Goal: Task Accomplishment & Management: Manage account settings

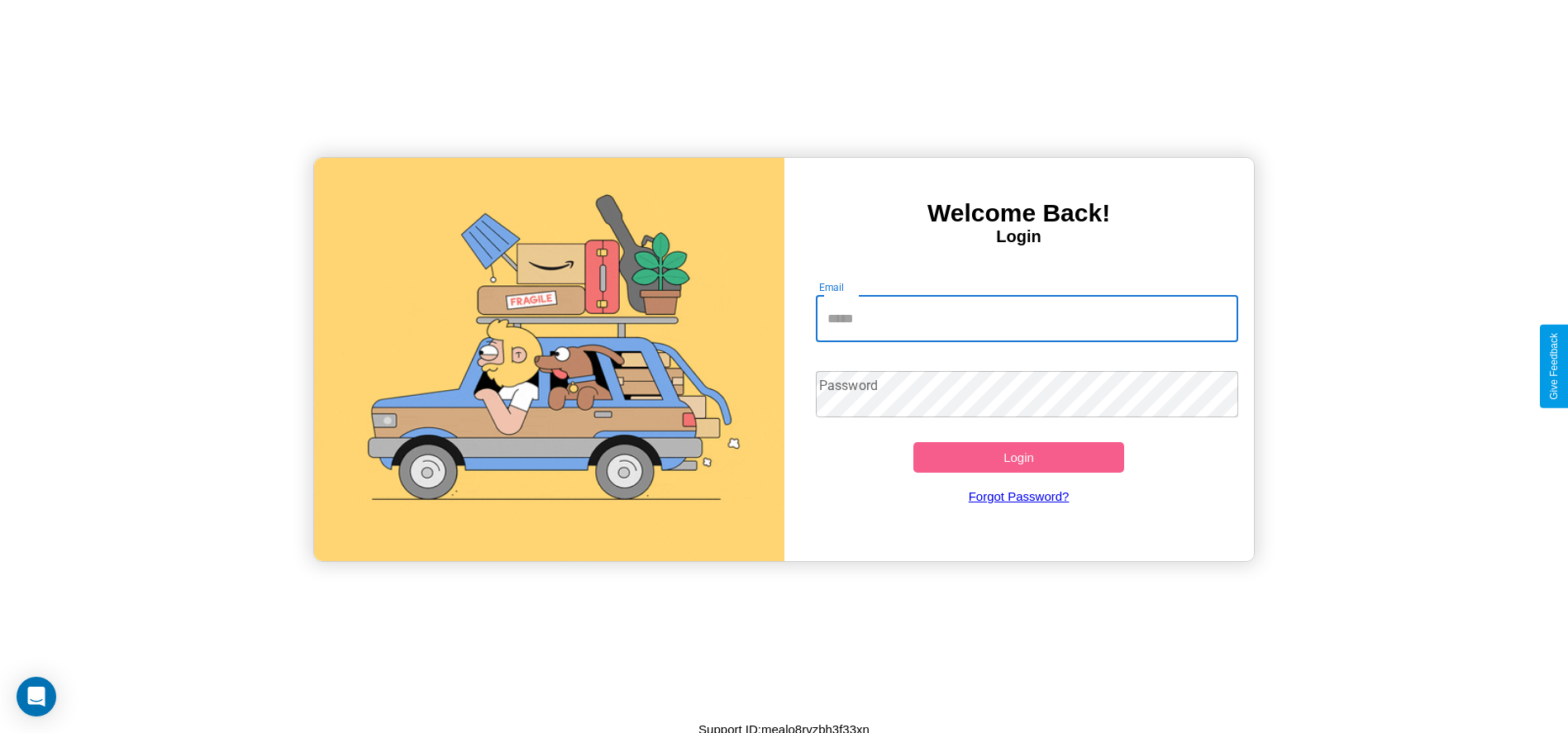
click at [1026, 318] on input "Email" at bounding box center [1027, 319] width 423 height 46
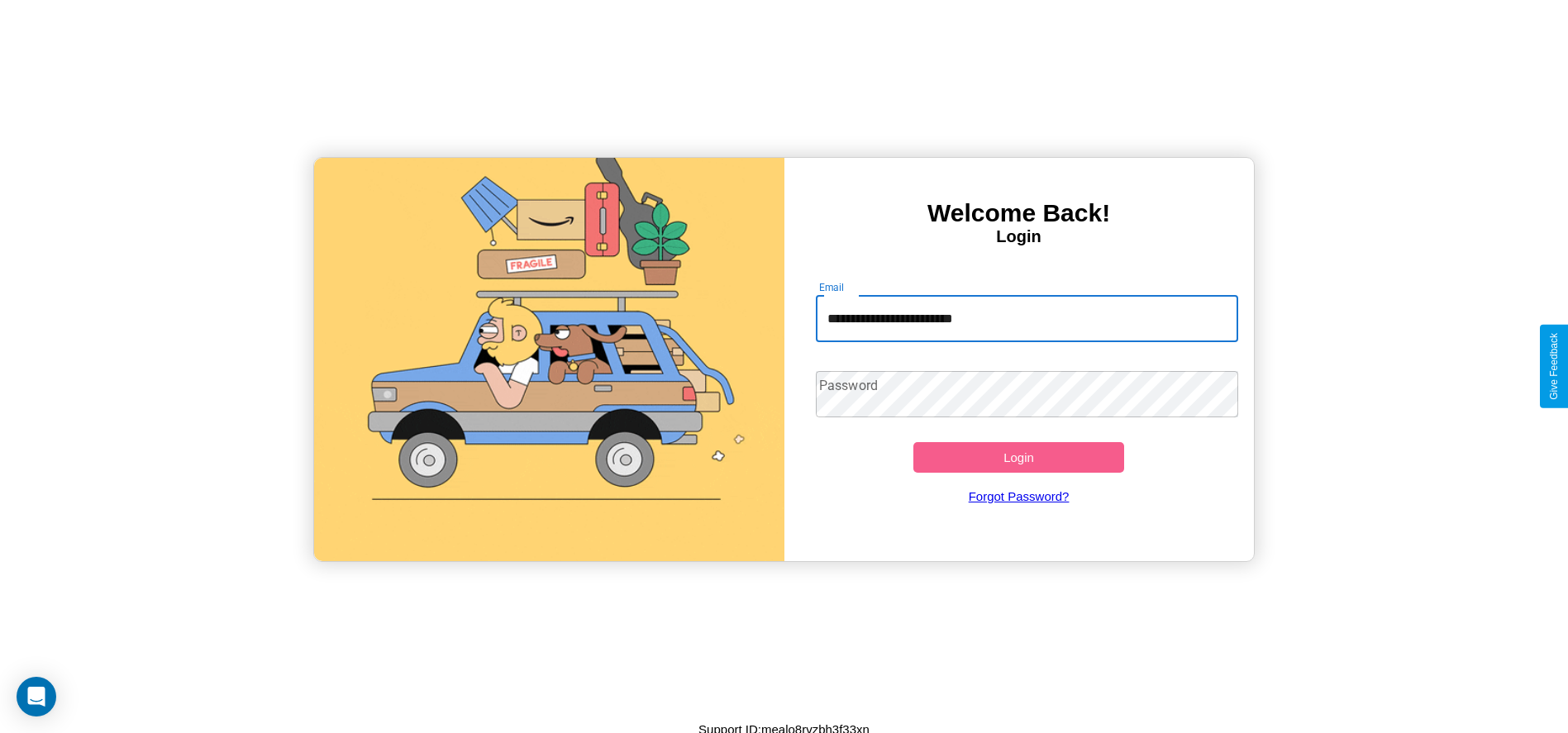
type input "**********"
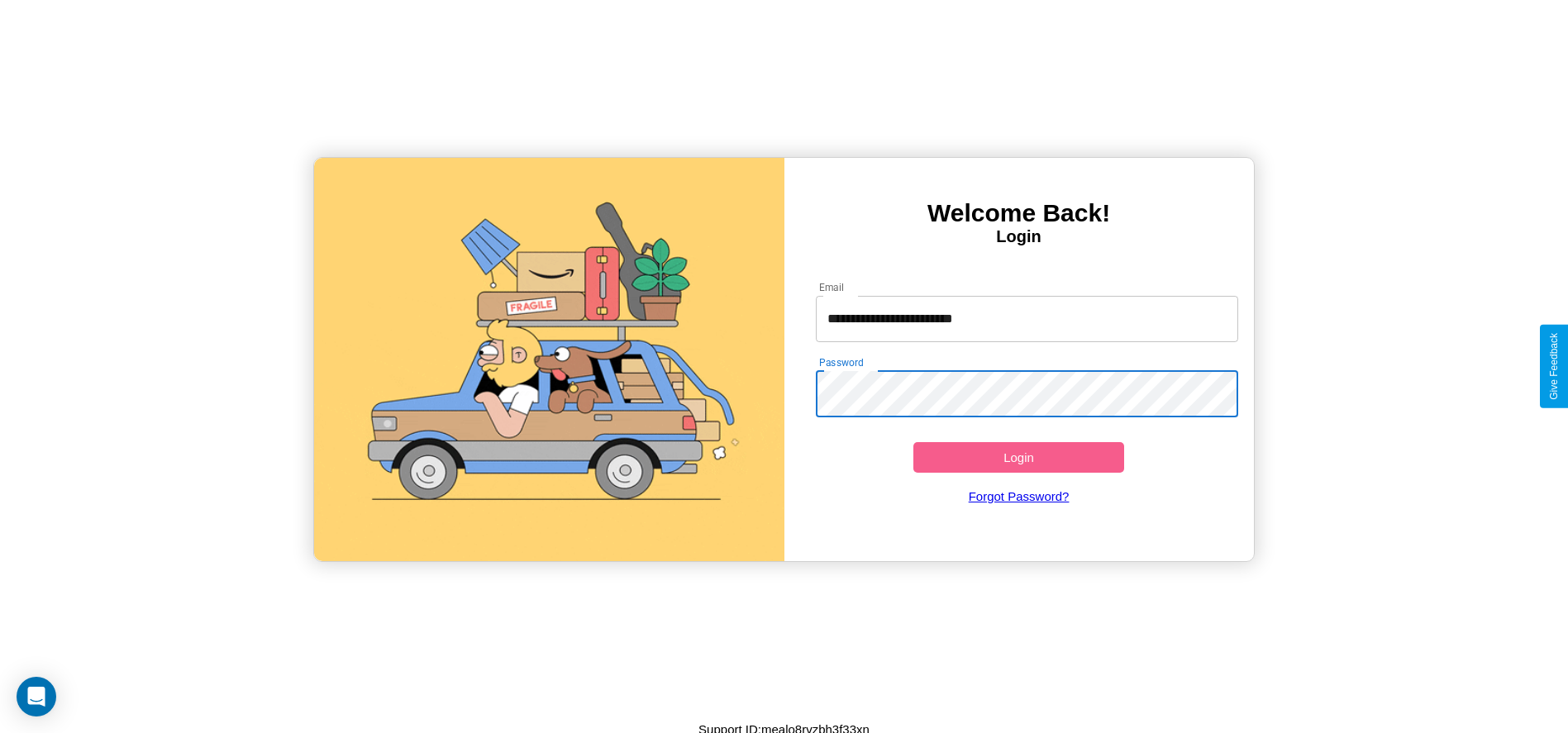
click at [1018, 457] on button "Login" at bounding box center [1019, 457] width 211 height 30
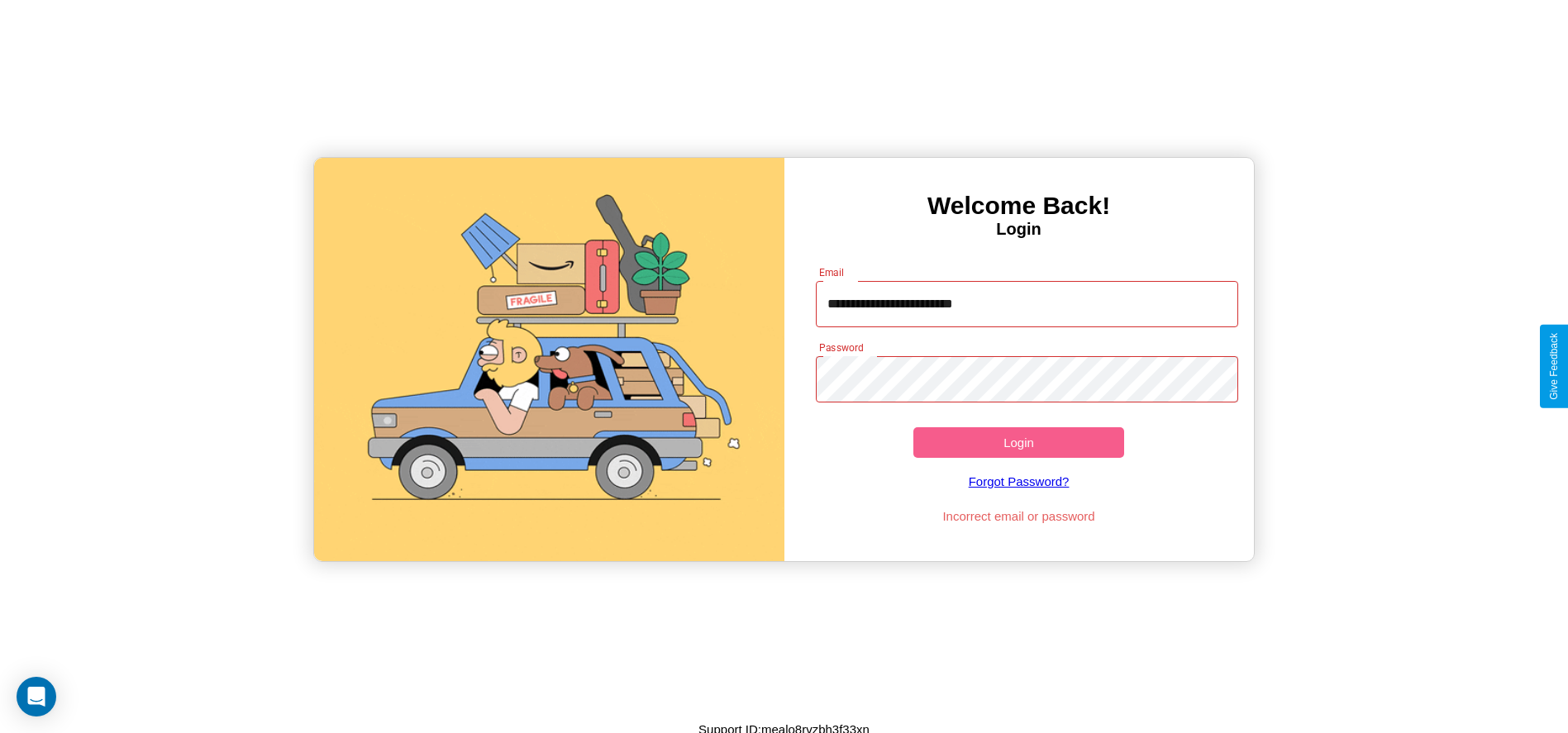
click at [1018, 442] on button "Login" at bounding box center [1019, 442] width 211 height 30
